Goal: Check status: Check status

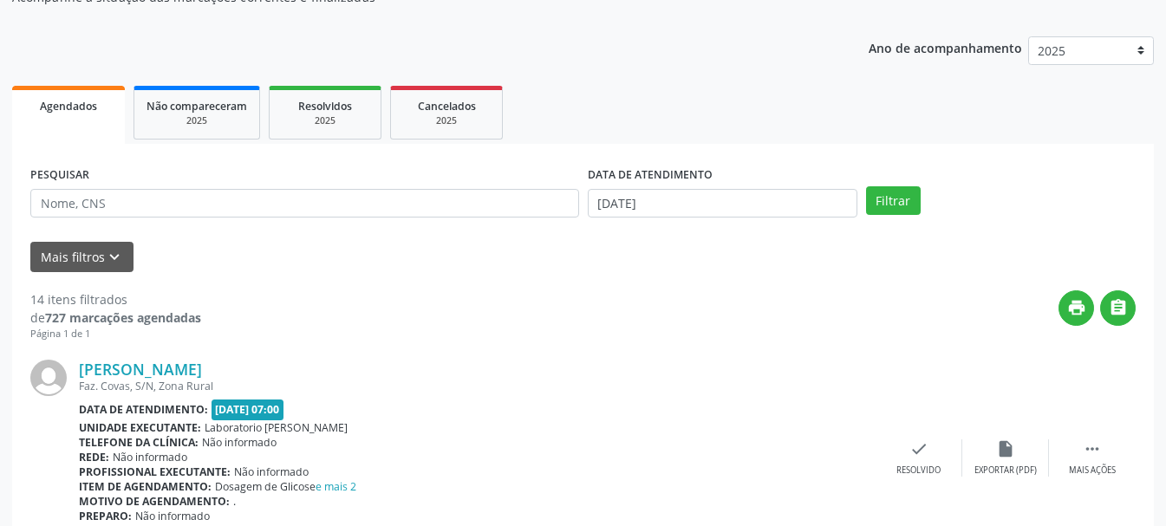
scroll to position [87, 0]
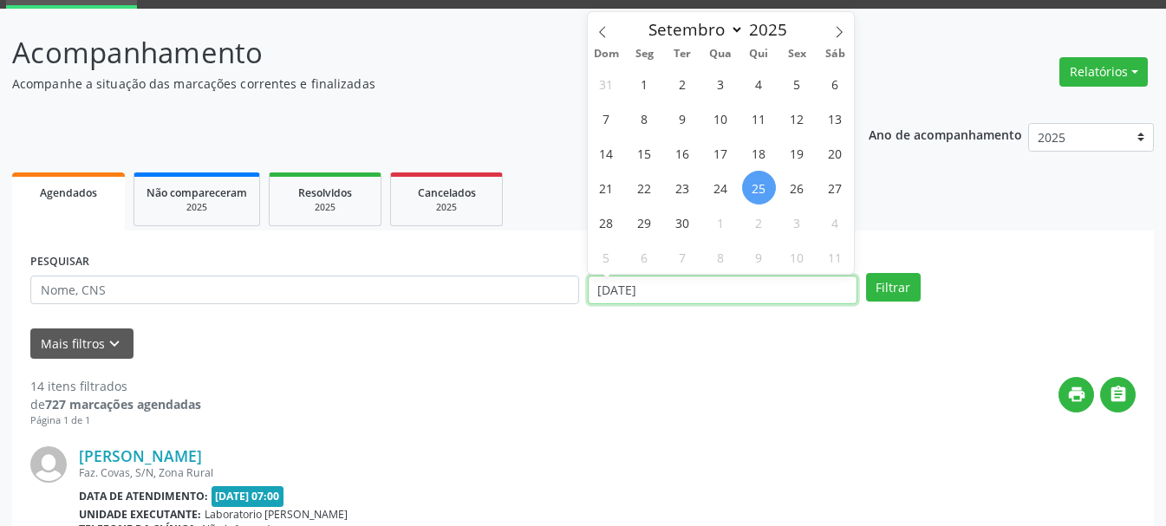
click at [667, 289] on input "[DATE]" at bounding box center [723, 290] width 270 height 29
click at [810, 184] on span "26" at bounding box center [797, 188] width 34 height 34
type input "[DATE]"
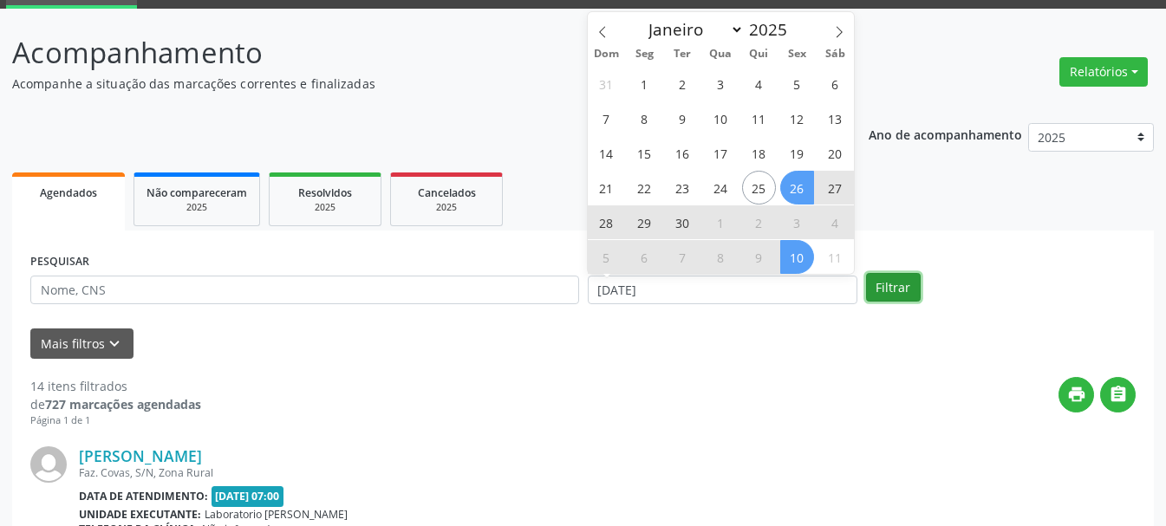
click at [909, 286] on button "Filtrar" at bounding box center [893, 287] width 55 height 29
click at [909, 286] on div "PESQUISAR DATA DE ATENDIMENTO [DATE] Filtrar" at bounding box center [583, 283] width 1114 height 68
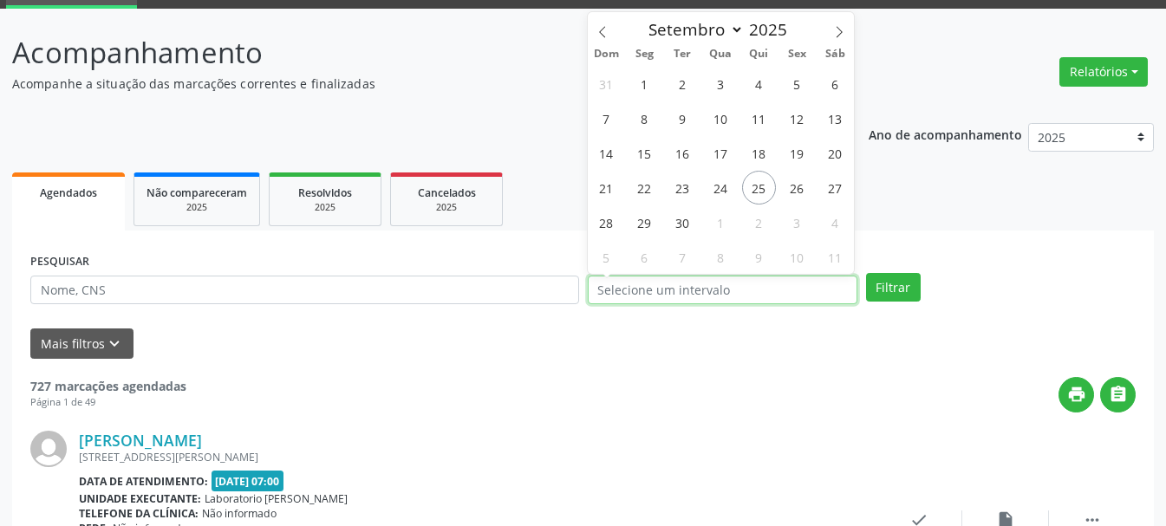
click at [696, 293] on input "text" at bounding box center [723, 290] width 270 height 29
click at [802, 193] on span "26" at bounding box center [797, 188] width 34 height 34
type input "[DATE]"
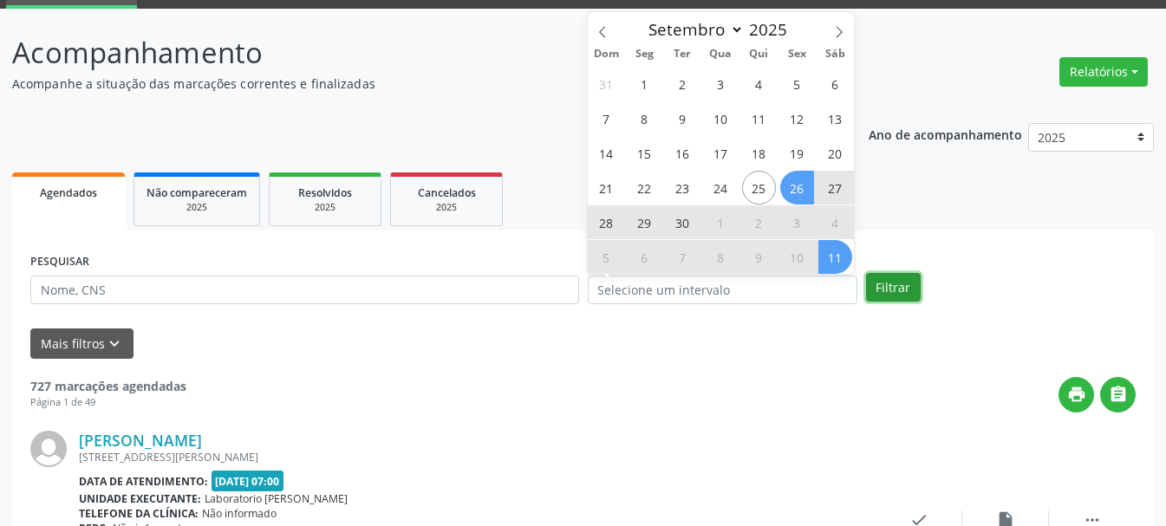
click at [908, 285] on button "Filtrar" at bounding box center [893, 287] width 55 height 29
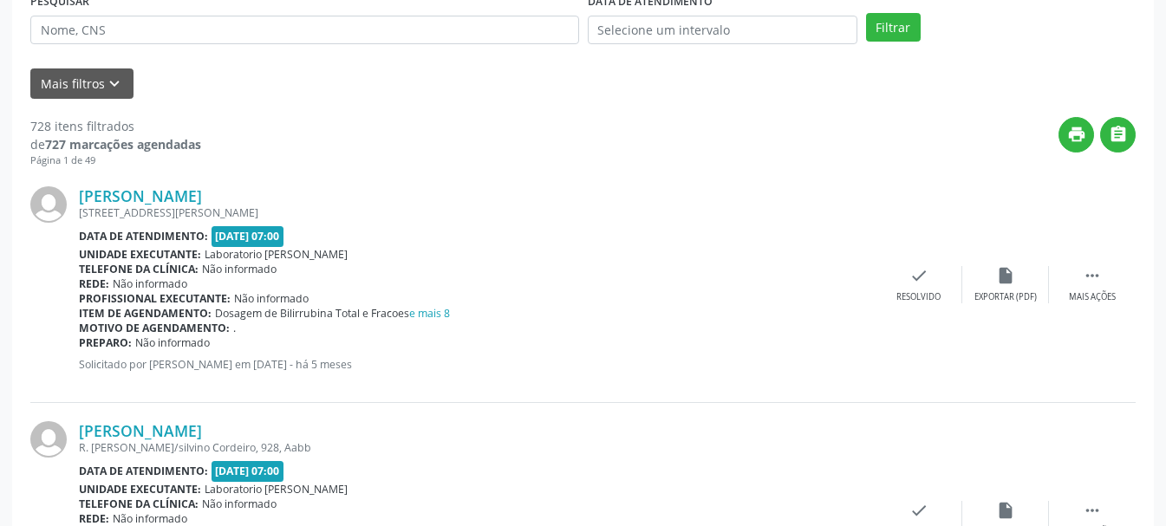
scroll to position [0, 0]
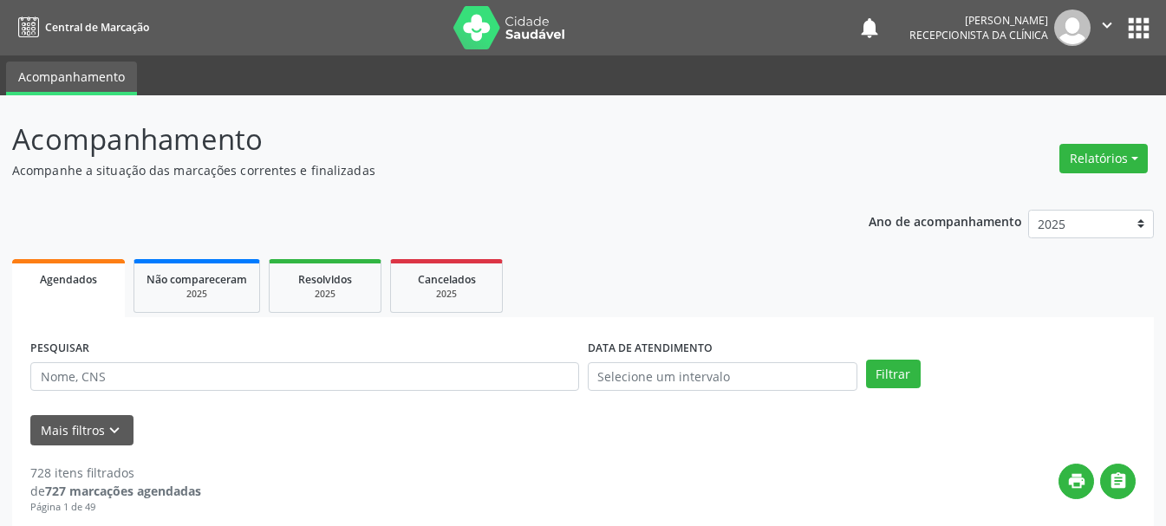
click at [1111, 26] on icon "" at bounding box center [1106, 25] width 19 height 19
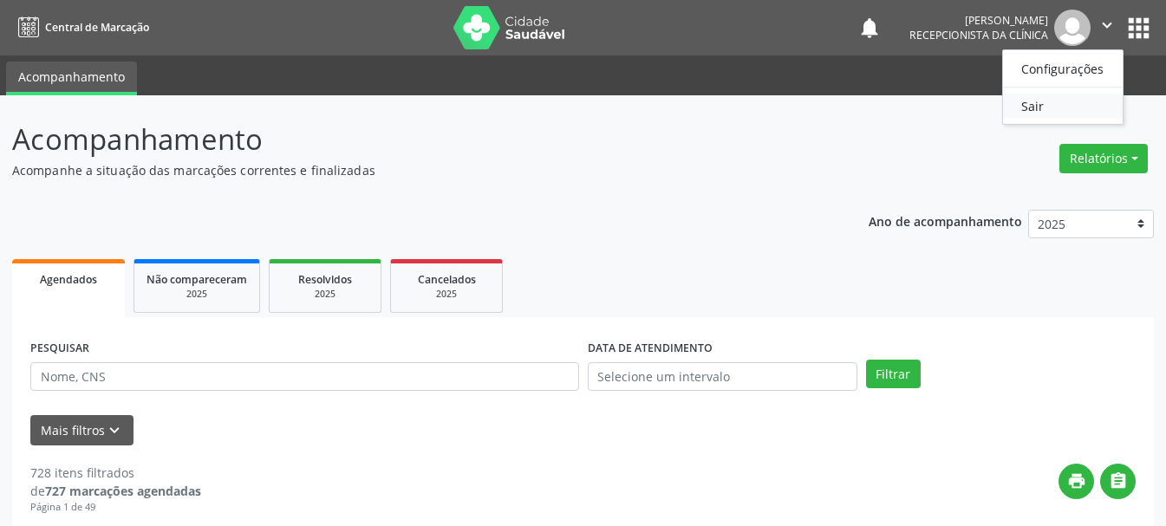
click at [1062, 107] on link "Sair" at bounding box center [1063, 106] width 120 height 24
